Goal: Check status: Check status

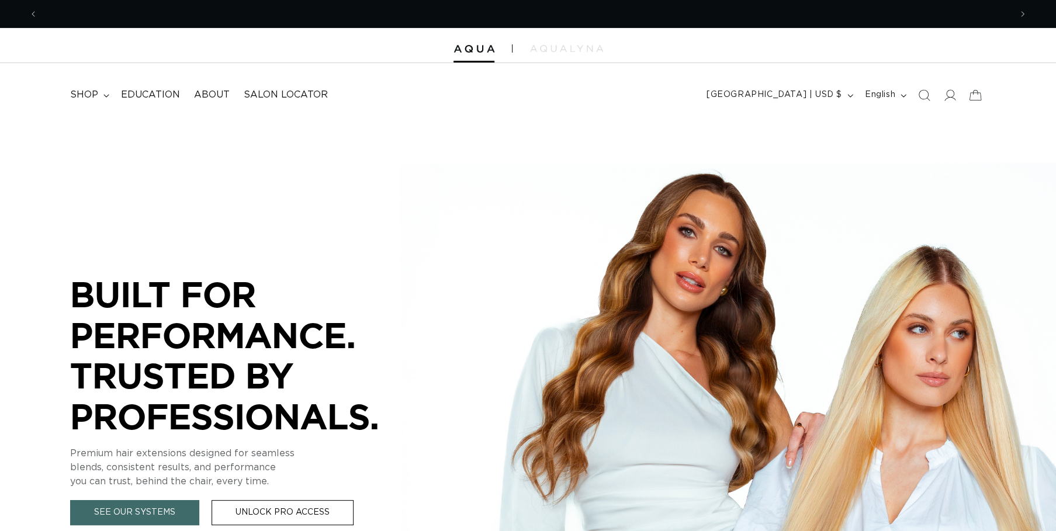
scroll to position [0, 972]
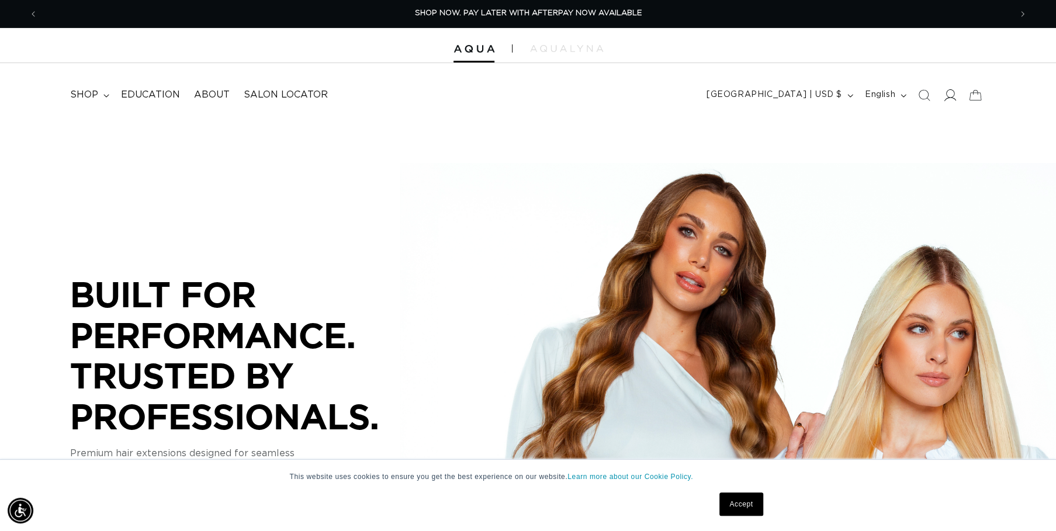
click at [947, 95] on icon at bounding box center [949, 95] width 12 height 12
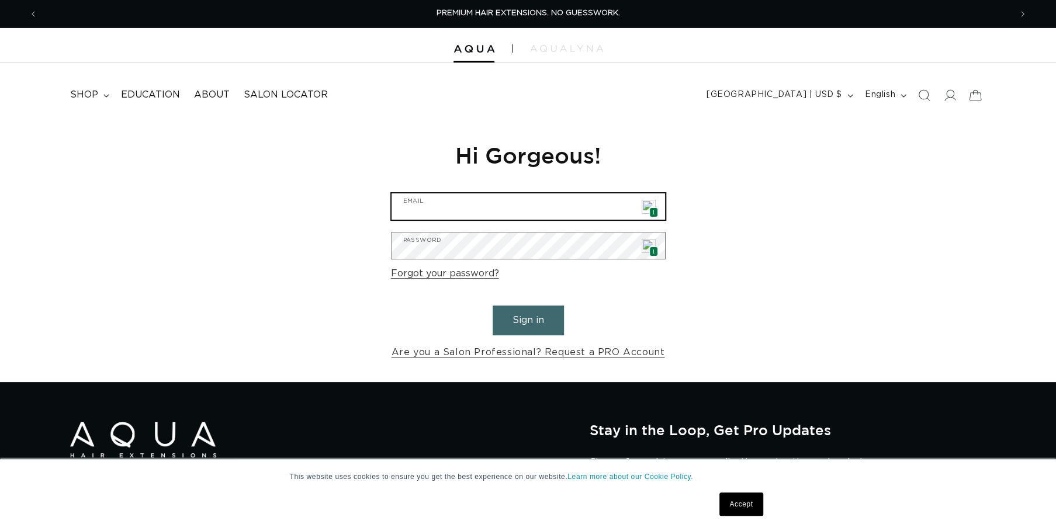
click at [479, 212] on input "Email" at bounding box center [528, 206] width 273 height 26
type input "[EMAIL_ADDRESS][DOMAIN_NAME]"
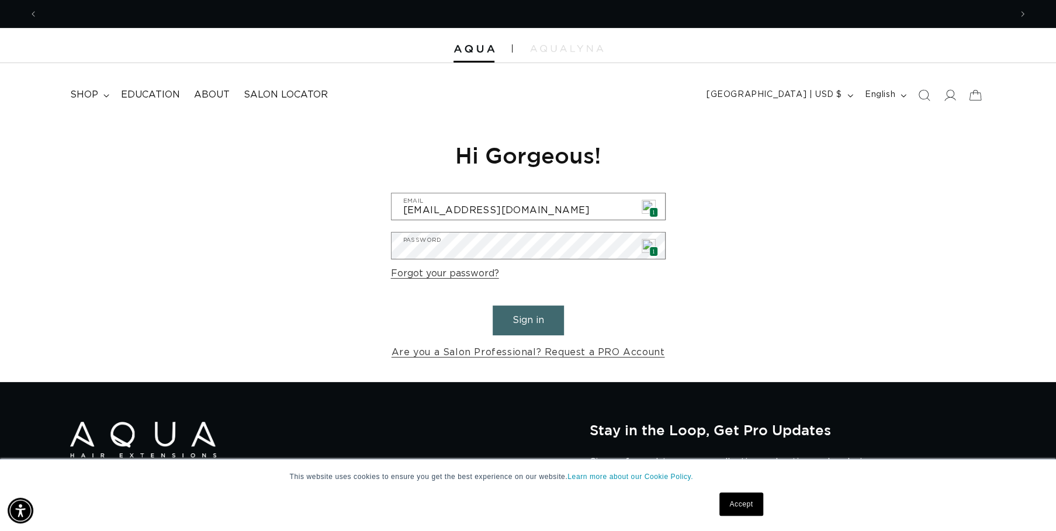
scroll to position [0, 972]
click at [546, 326] on button "Sign in" at bounding box center [528, 321] width 71 height 30
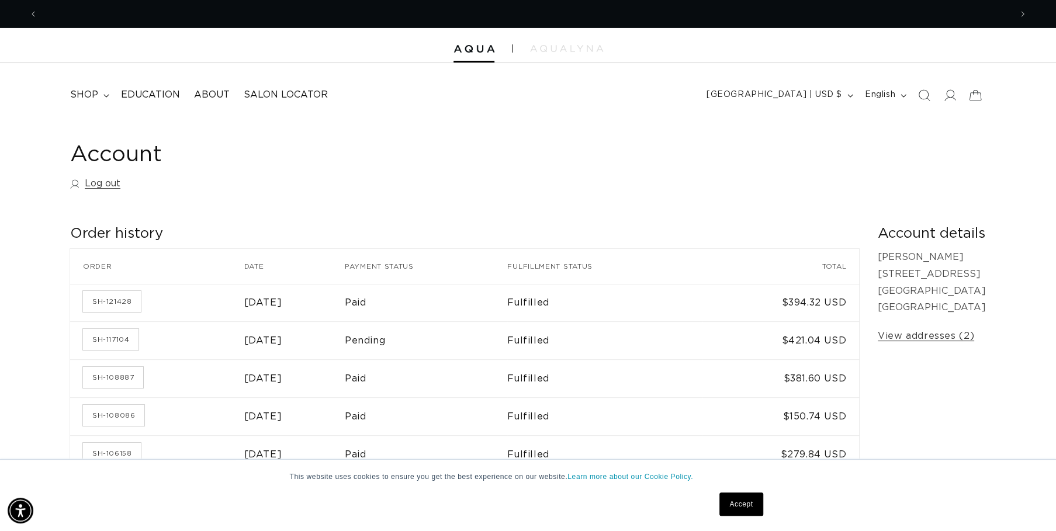
scroll to position [0, 1945]
click at [116, 302] on link "SH-121428" at bounding box center [112, 301] width 58 height 21
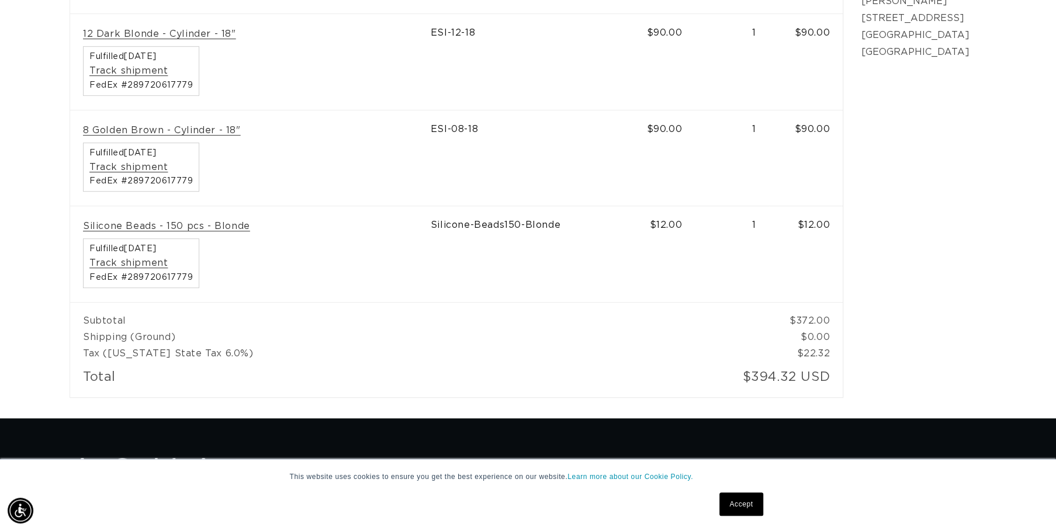
drag, startPoint x: 84, startPoint y: 339, endPoint x: 407, endPoint y: 341, distance: 322.6
click at [407, 341] on td "Shipping (Ground)" at bounding box center [419, 337] width 699 height 16
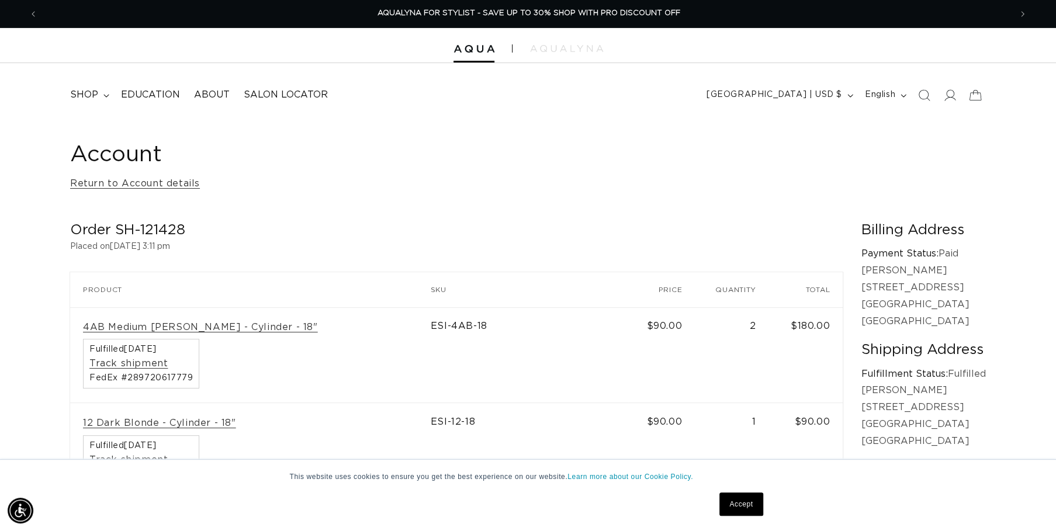
click at [513, 317] on td "ESI-4AB-18" at bounding box center [530, 355] width 198 height 96
click at [954, 98] on icon at bounding box center [949, 95] width 12 height 12
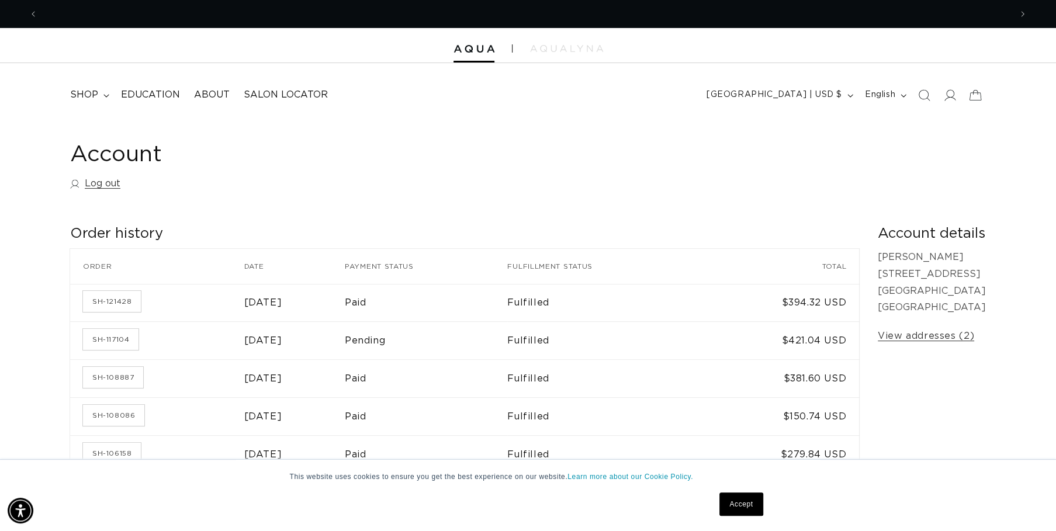
scroll to position [0, 972]
